Goal: Register for event/course

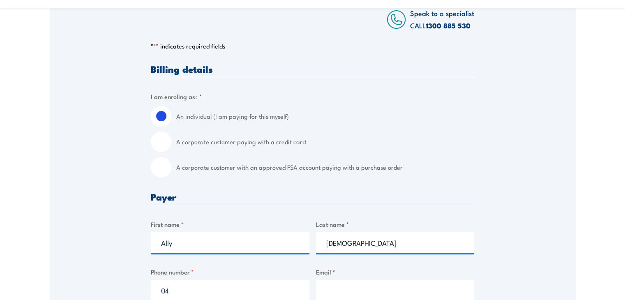
drag, startPoint x: 170, startPoint y: 152, endPoint x: 167, endPoint y: 161, distance: 10.2
click at [169, 152] on div "An individual (I am paying for this myself) A corporate customer paying with a …" at bounding box center [312, 141] width 323 height 71
drag, startPoint x: 165, startPoint y: 168, endPoint x: 157, endPoint y: 150, distance: 19.9
click at [161, 160] on input "A corporate customer with an approved FSA account paying with a purchase order" at bounding box center [161, 167] width 21 height 21
radio input "true"
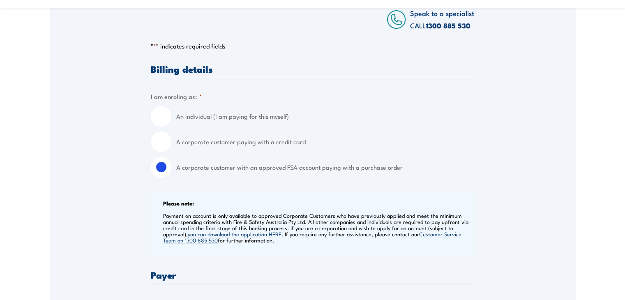
click at [156, 149] on input "A corporate customer paying with a credit card" at bounding box center [161, 141] width 21 height 21
radio input "true"
click at [163, 125] on input "An individual (I am paying for this myself)" at bounding box center [161, 116] width 21 height 21
radio input "true"
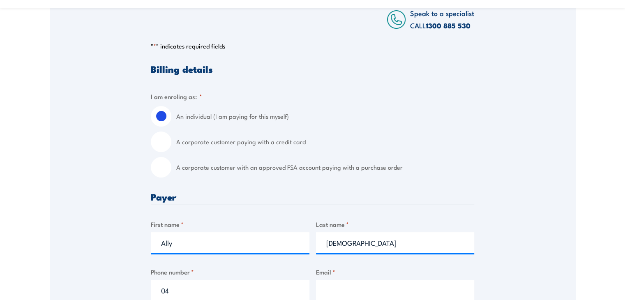
click at [160, 145] on input "A corporate customer paying with a credit card" at bounding box center [161, 141] width 21 height 21
radio input "true"
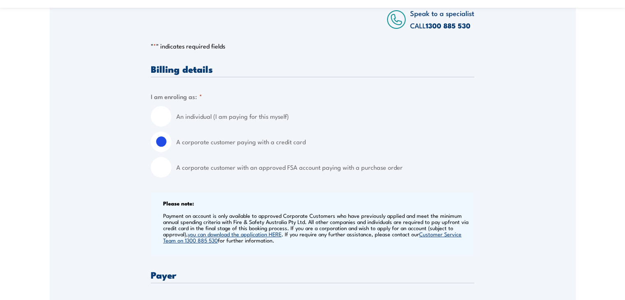
drag, startPoint x: 157, startPoint y: 163, endPoint x: 381, endPoint y: 26, distance: 263.0
click at [157, 159] on input "A corporate customer with an approved FSA account paying with a purchase order" at bounding box center [161, 167] width 21 height 21
radio input "true"
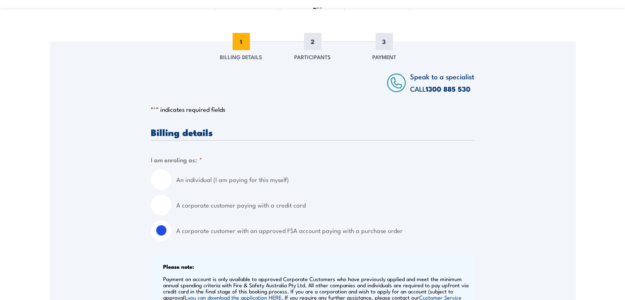
scroll to position [82, 0]
